Goal: Transaction & Acquisition: Purchase product/service

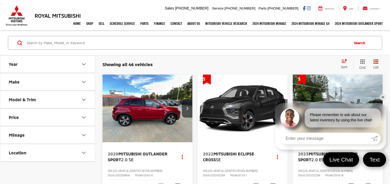
click at [383, 98] on link "✕" at bounding box center [383, 97] width 6 height 6
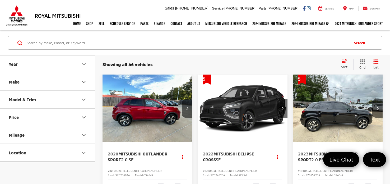
click at [29, 83] on button "Make" at bounding box center [47, 81] width 95 height 17
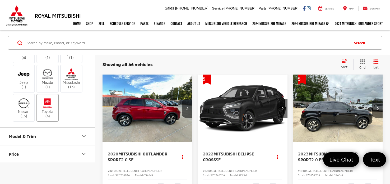
scroll to position [61, 0]
click at [48, 108] on img at bounding box center [47, 101] width 15 height 12
click at [0, 0] on input "Toyota (4)" at bounding box center [0, 0] width 0 height 0
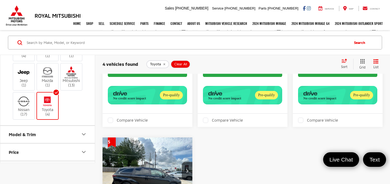
scroll to position [227, 0]
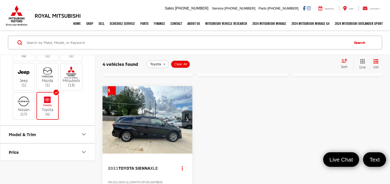
click at [47, 108] on img at bounding box center [47, 101] width 15 height 12
click at [0, 0] on input "Toyota (4)" at bounding box center [0, 0] width 0 height 0
click at [26, 108] on img at bounding box center [23, 101] width 15 height 12
click at [0, 0] on input "Nissan (17)" at bounding box center [0, 0] width 0 height 0
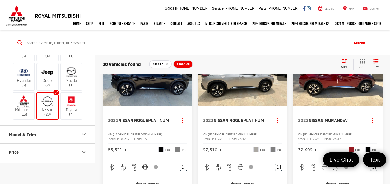
scroll to position [726, 0]
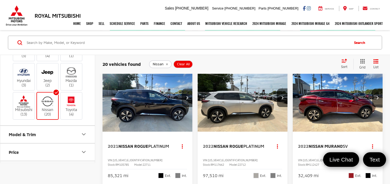
click at [303, 125] on img "2022 Nissan Murano SV 0" at bounding box center [338, 98] width 91 height 68
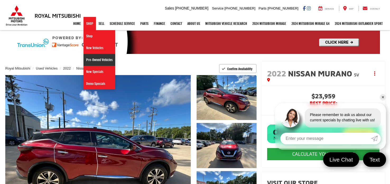
click at [93, 62] on link "Pre-Owned Vehicles" at bounding box center [100, 60] width 32 height 12
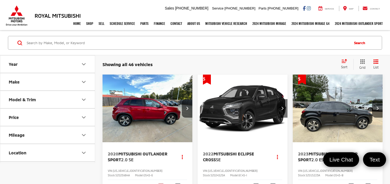
click at [37, 80] on button "Make" at bounding box center [47, 81] width 95 height 17
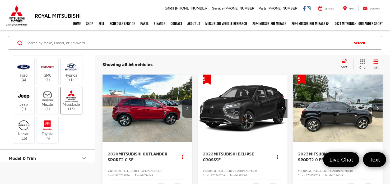
scroll to position [57, 0]
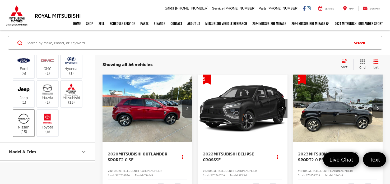
click at [20, 125] on img at bounding box center [23, 118] width 15 height 12
click at [0, 0] on input "Nissan (15)" at bounding box center [0, 0] width 0 height 0
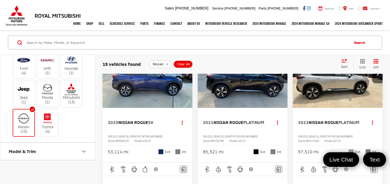
scroll to position [753, 0]
